Goal: Task Accomplishment & Management: Complete application form

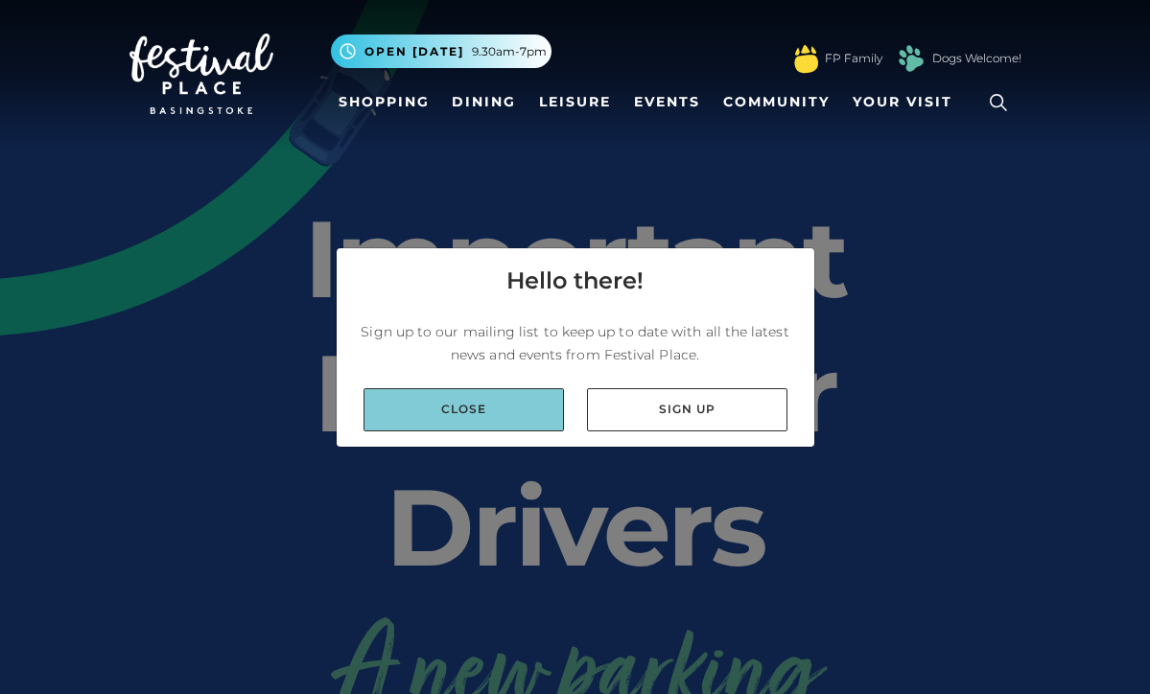
click at [493, 417] on link "Close" at bounding box center [463, 409] width 200 height 43
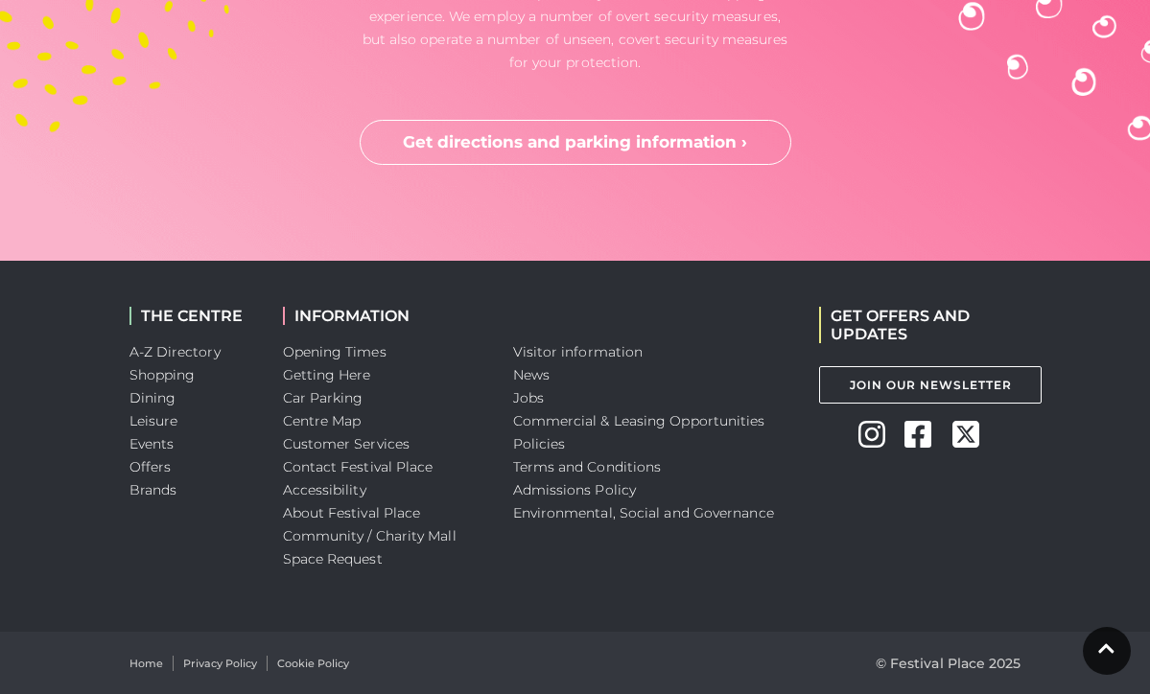
scroll to position [5631, 0]
click at [535, 403] on link "Jobs" at bounding box center [528, 397] width 31 height 17
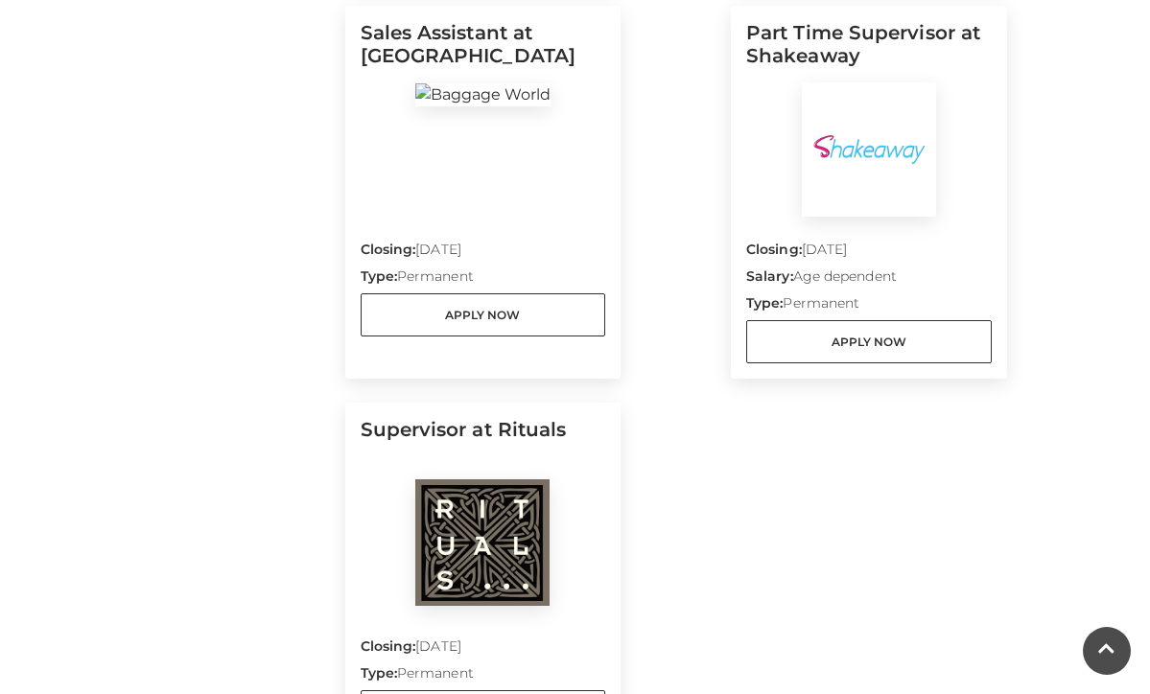
scroll to position [1447, 0]
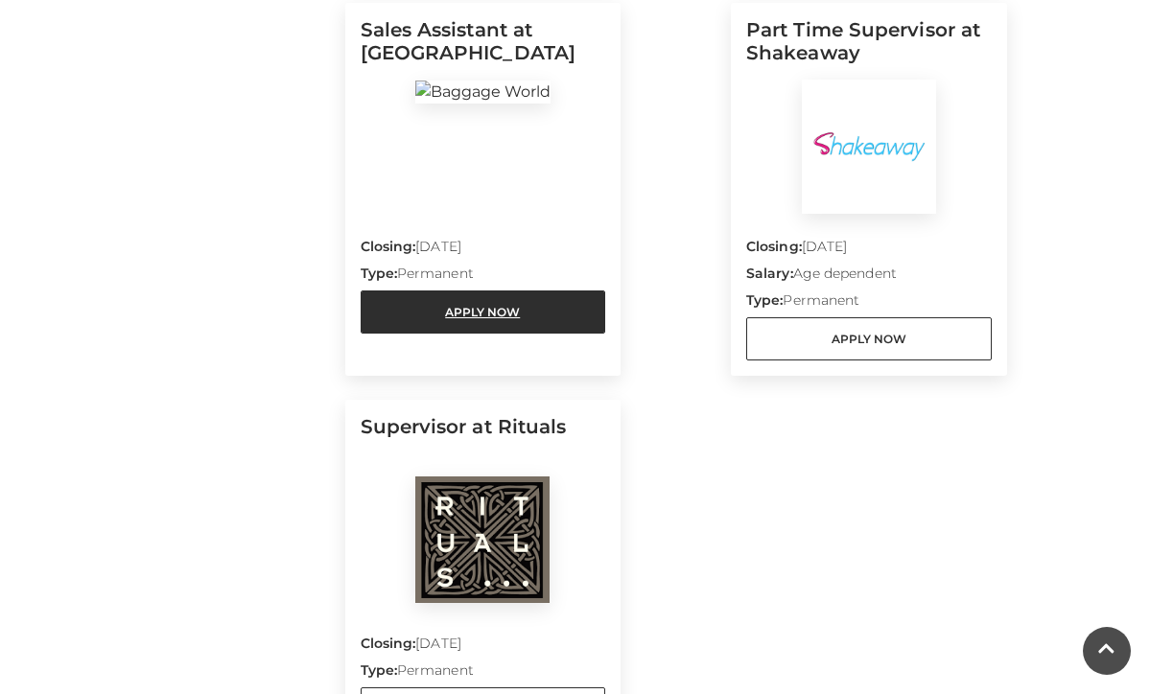
click at [457, 319] on link "Apply Now" at bounding box center [482, 312] width 245 height 43
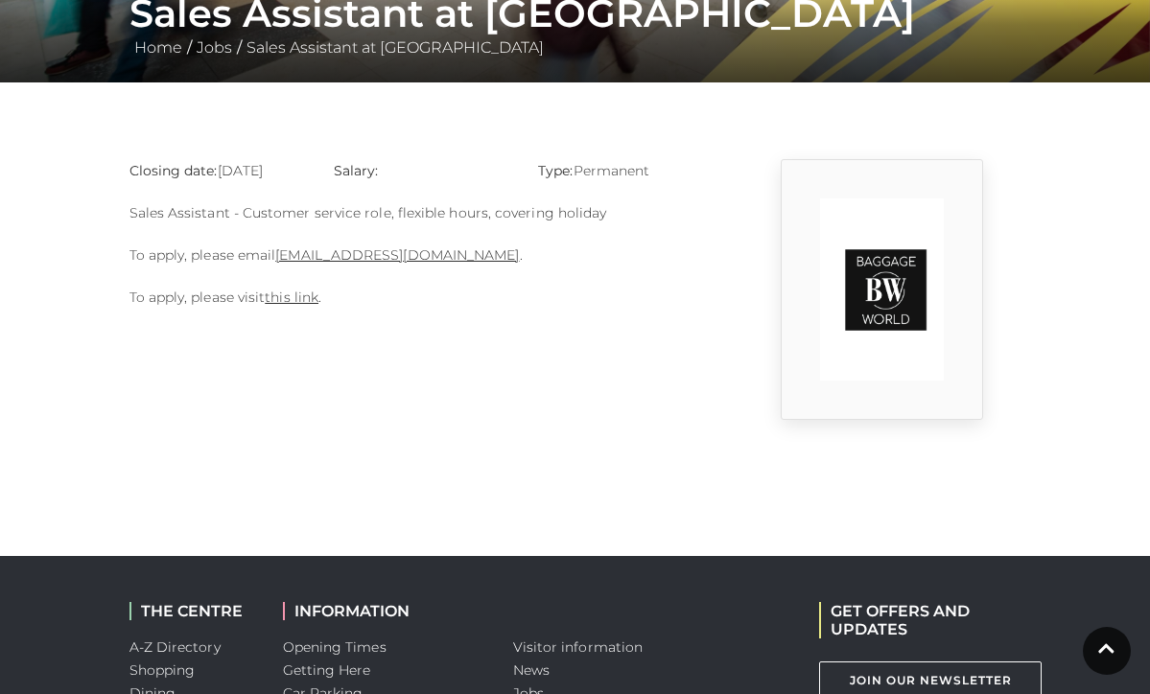
scroll to position [404, 0]
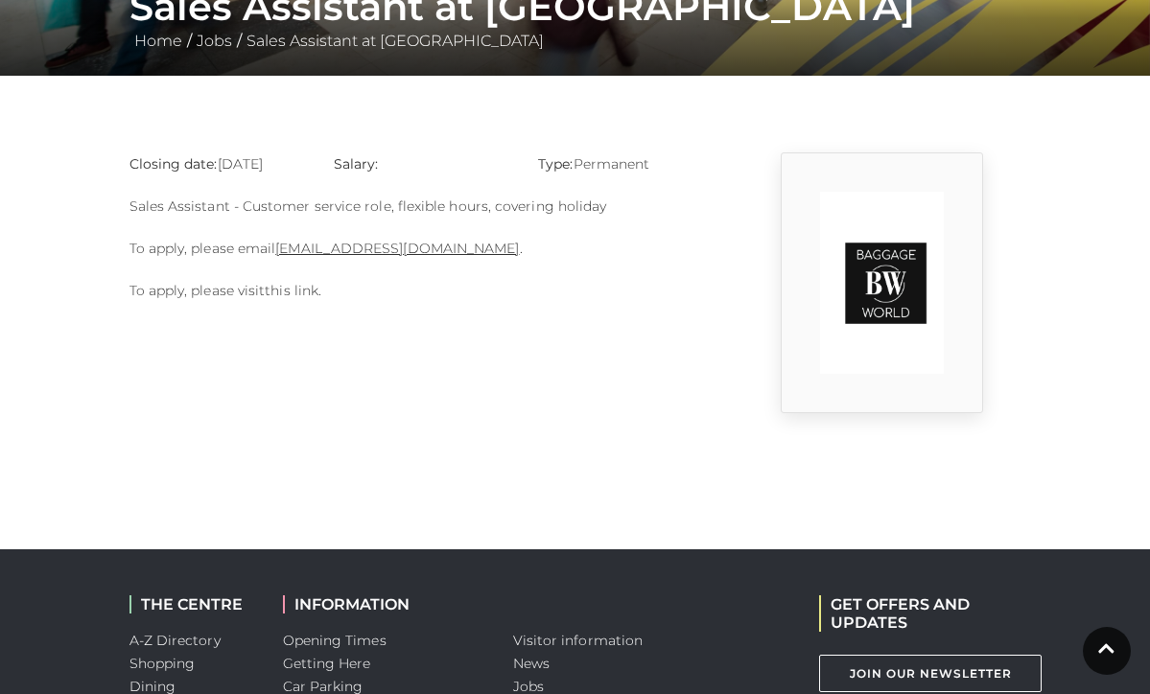
click at [285, 286] on link "this link" at bounding box center [292, 290] width 54 height 17
